Goal: Information Seeking & Learning: Learn about a topic

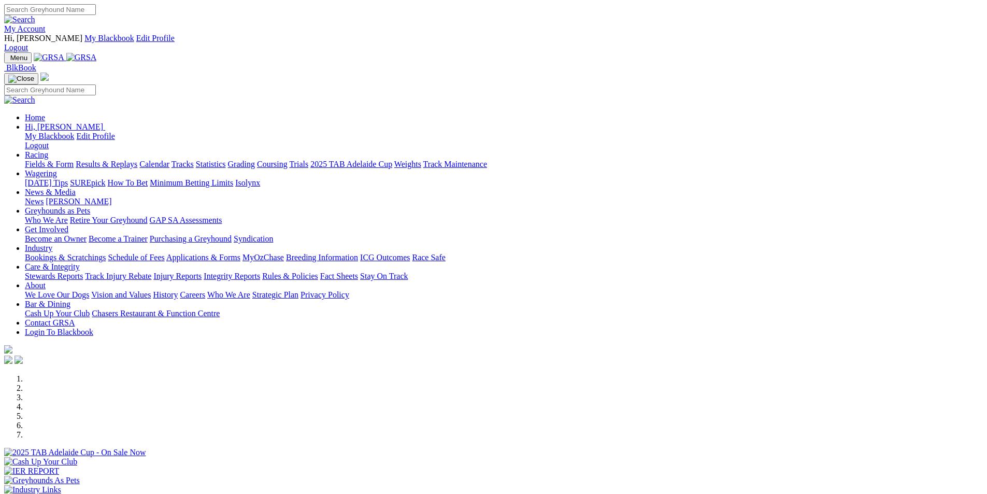
click at [137, 160] on link "Results & Replays" at bounding box center [107, 164] width 62 height 9
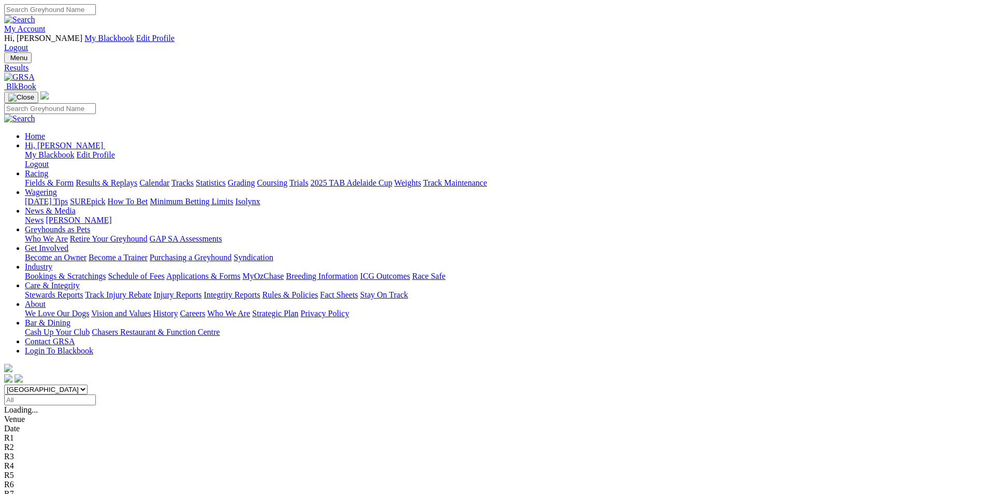
click at [43, 493] on span "4 1 6 8" at bounding box center [31, 503] width 23 height 9
click at [39, 489] on span "2 1 6 4" at bounding box center [27, 493] width 23 height 9
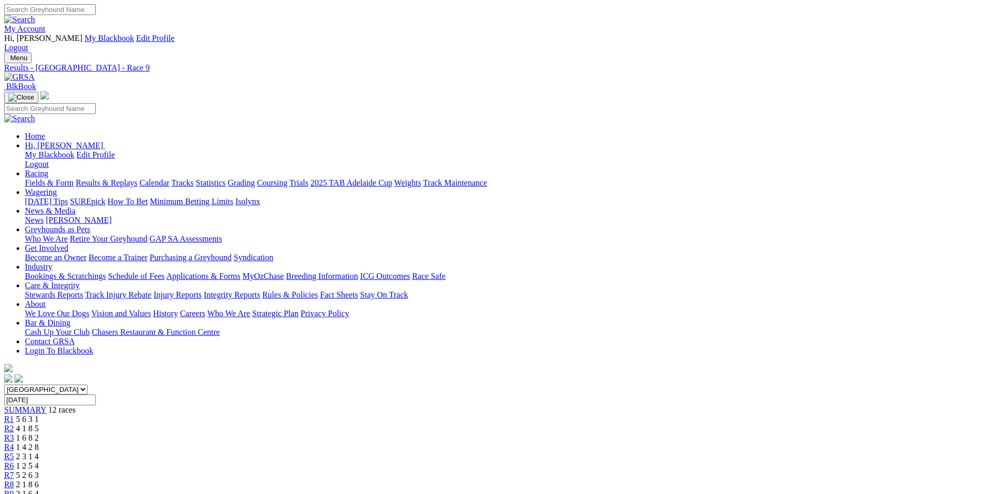
click at [39, 480] on span "2 1 8 6" at bounding box center [27, 484] width 23 height 9
click at [39, 471] on span "5 2 6 3" at bounding box center [27, 475] width 23 height 9
click at [39, 461] on span "1 2 5 4" at bounding box center [27, 465] width 23 height 9
click at [39, 452] on span "2 3 1 4" at bounding box center [27, 456] width 23 height 9
click at [39, 443] on span "1 4 2 8" at bounding box center [27, 447] width 23 height 9
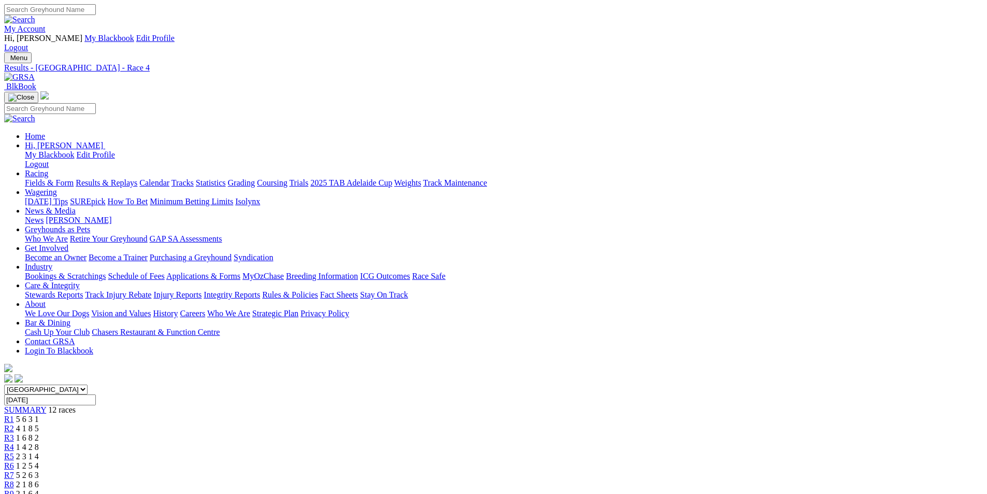
click at [39, 433] on span "1 6 8 2" at bounding box center [27, 437] width 23 height 9
click at [39, 424] on span "4 1 8 5" at bounding box center [27, 428] width 23 height 9
click at [39, 415] on span "5 6 3 1" at bounding box center [27, 419] width 23 height 9
click at [39, 480] on span "2 1 8 6" at bounding box center [27, 484] width 23 height 9
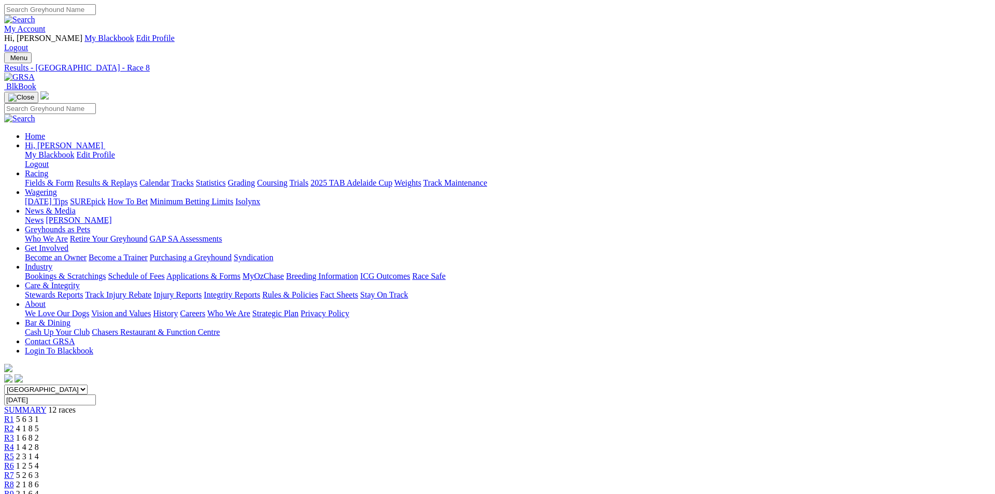
click at [39, 415] on span "5 6 3 1" at bounding box center [27, 419] width 23 height 9
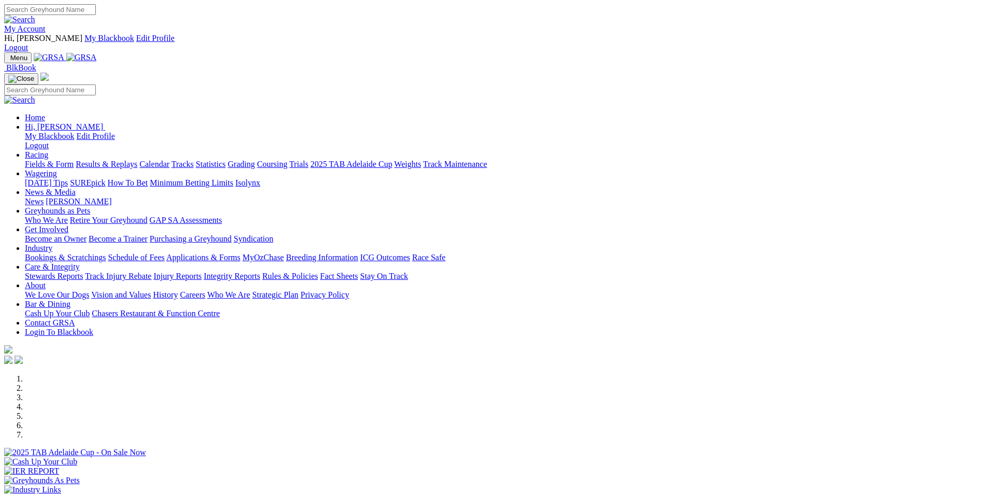
click at [48, 150] on link "Racing" at bounding box center [36, 154] width 23 height 9
click at [226, 160] on link "Statistics" at bounding box center [211, 164] width 30 height 9
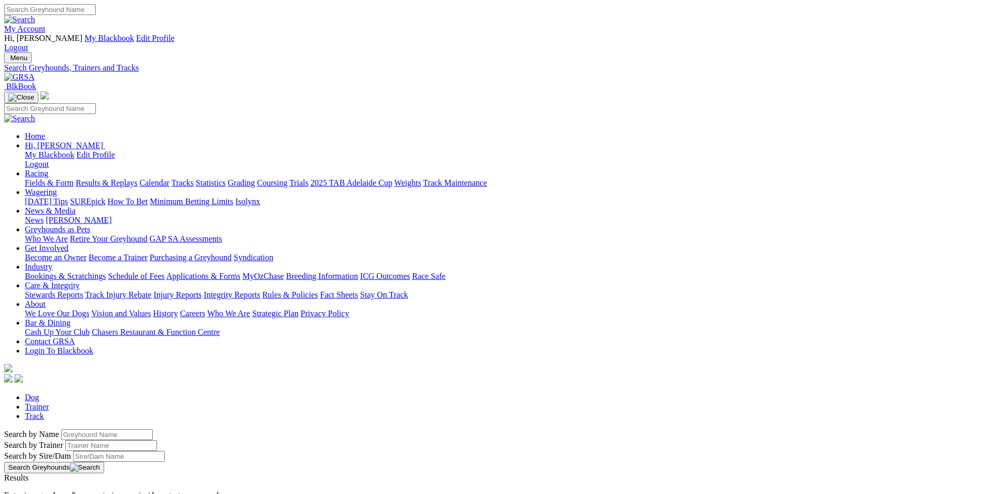
click at [153, 429] on input "Search by Greyhound name" at bounding box center [107, 434] width 92 height 11
type input "cleo's star"
click at [104, 462] on button "Search Greyhounds" at bounding box center [54, 467] width 100 height 11
click at [54, 482] on link "CLEO'S STAR" at bounding box center [29, 486] width 50 height 9
drag, startPoint x: 218, startPoint y: 175, endPoint x: 163, endPoint y: 175, distance: 54.9
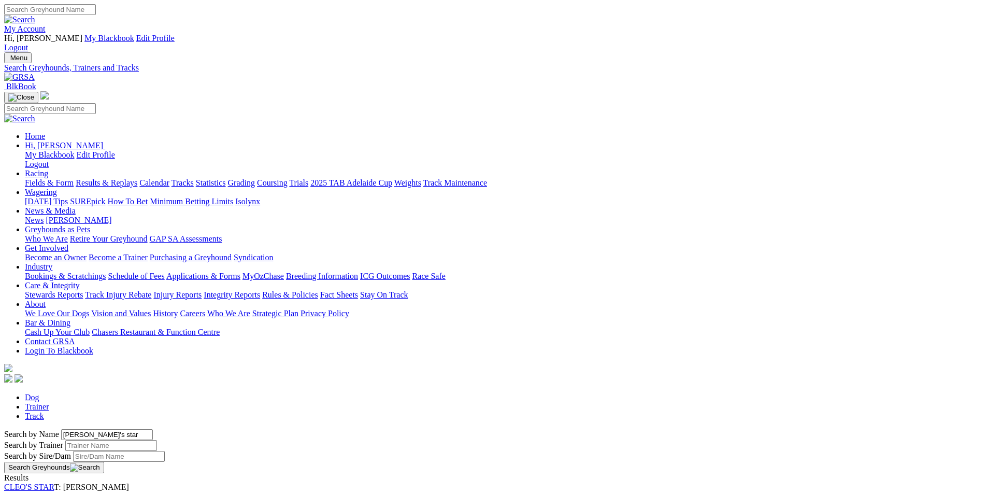
click at [163, 429] on div "Search by Name cleo's star Search by Trainer Search by Sire/Dam Search Greyhoun…" at bounding box center [493, 451] width 979 height 44
type input "belair ethyl"
click at [104, 462] on button "Search Greyhounds" at bounding box center [54, 467] width 100 height 11
click at [63, 482] on link "BELAIR ETHYL" at bounding box center [33, 486] width 59 height 9
drag, startPoint x: 209, startPoint y: 177, endPoint x: 151, endPoint y: 175, distance: 58.1
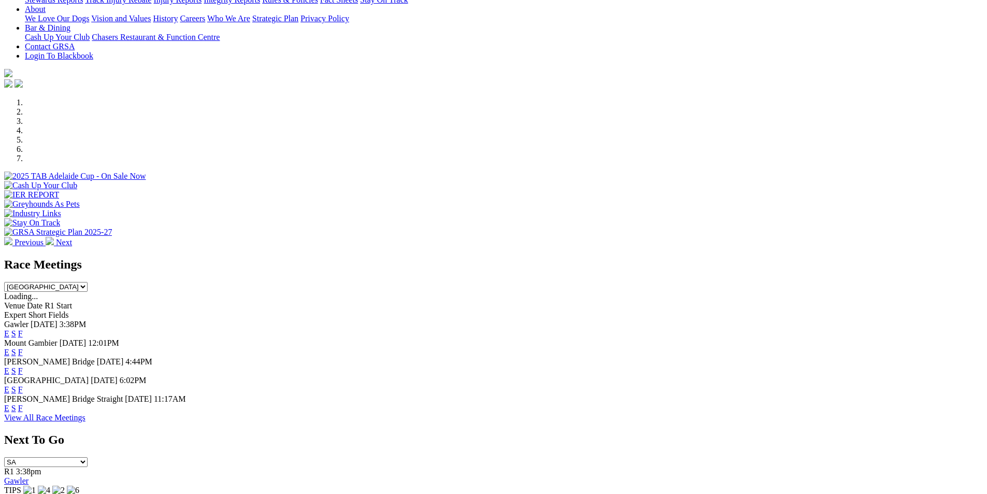
scroll to position [279, 0]
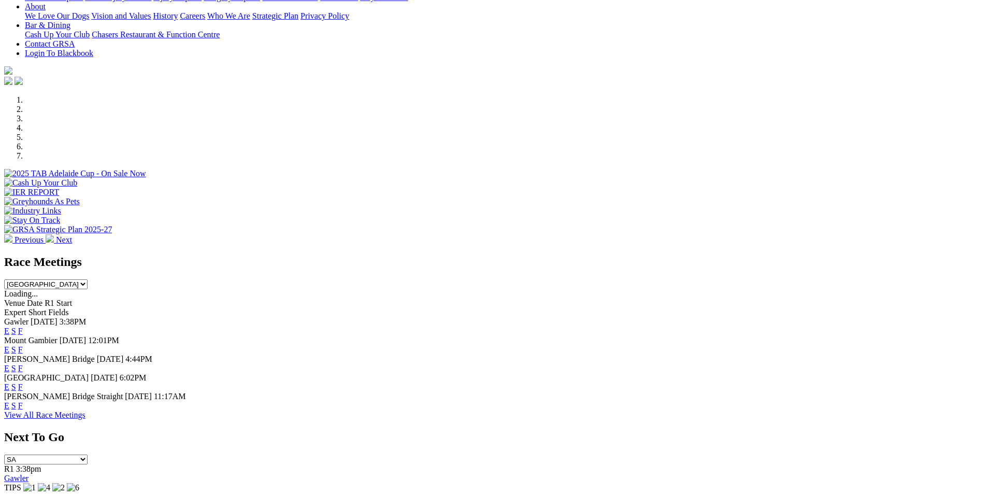
click at [23, 326] on link "F" at bounding box center [20, 330] width 5 height 9
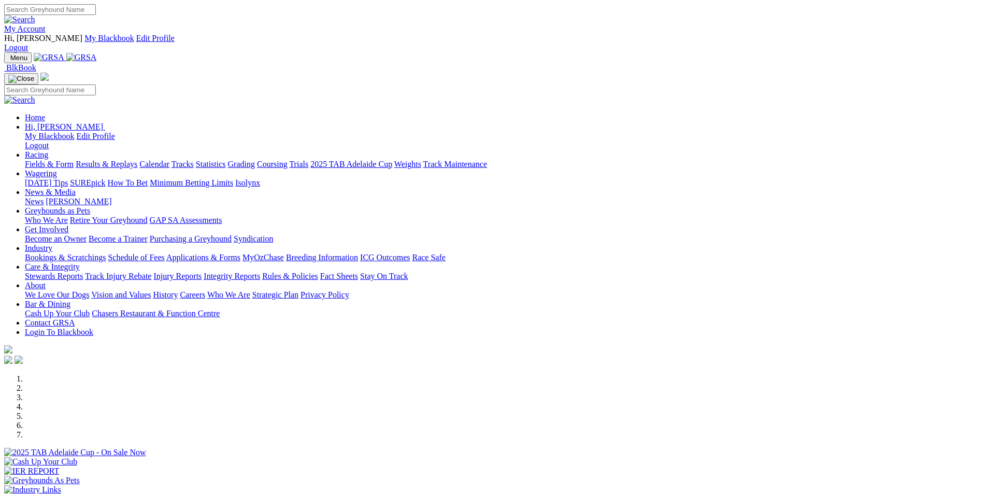
click at [51, 374] on div "Previous Next" at bounding box center [493, 448] width 979 height 149
